Goal: Find specific page/section

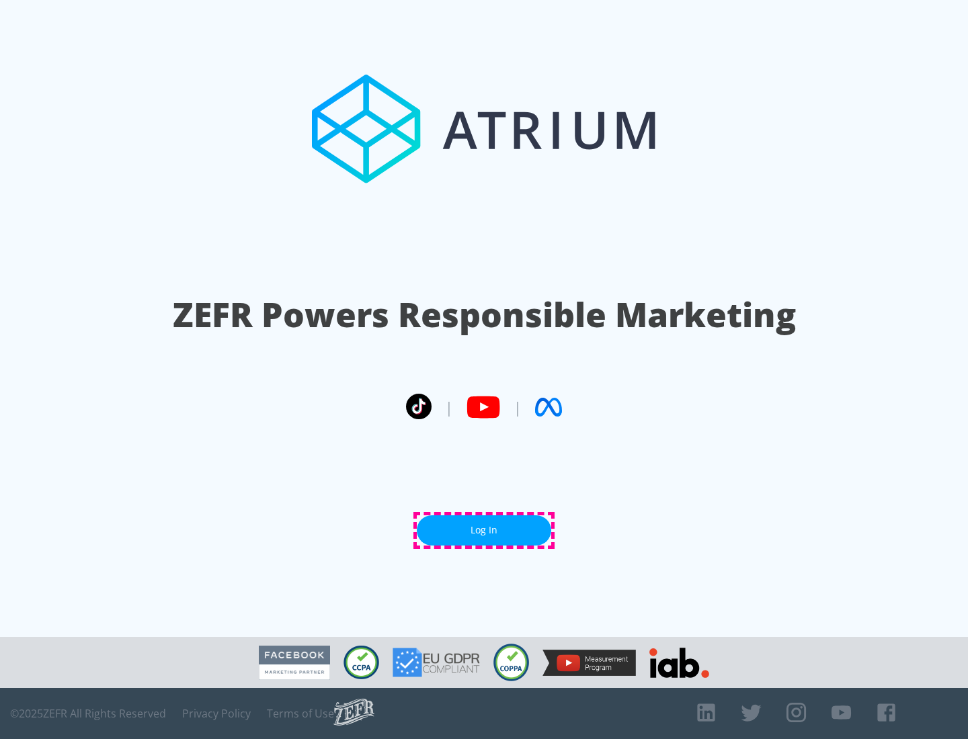
click at [484, 530] on link "Log In" at bounding box center [484, 531] width 134 height 30
